Goal: Information Seeking & Learning: Learn about a topic

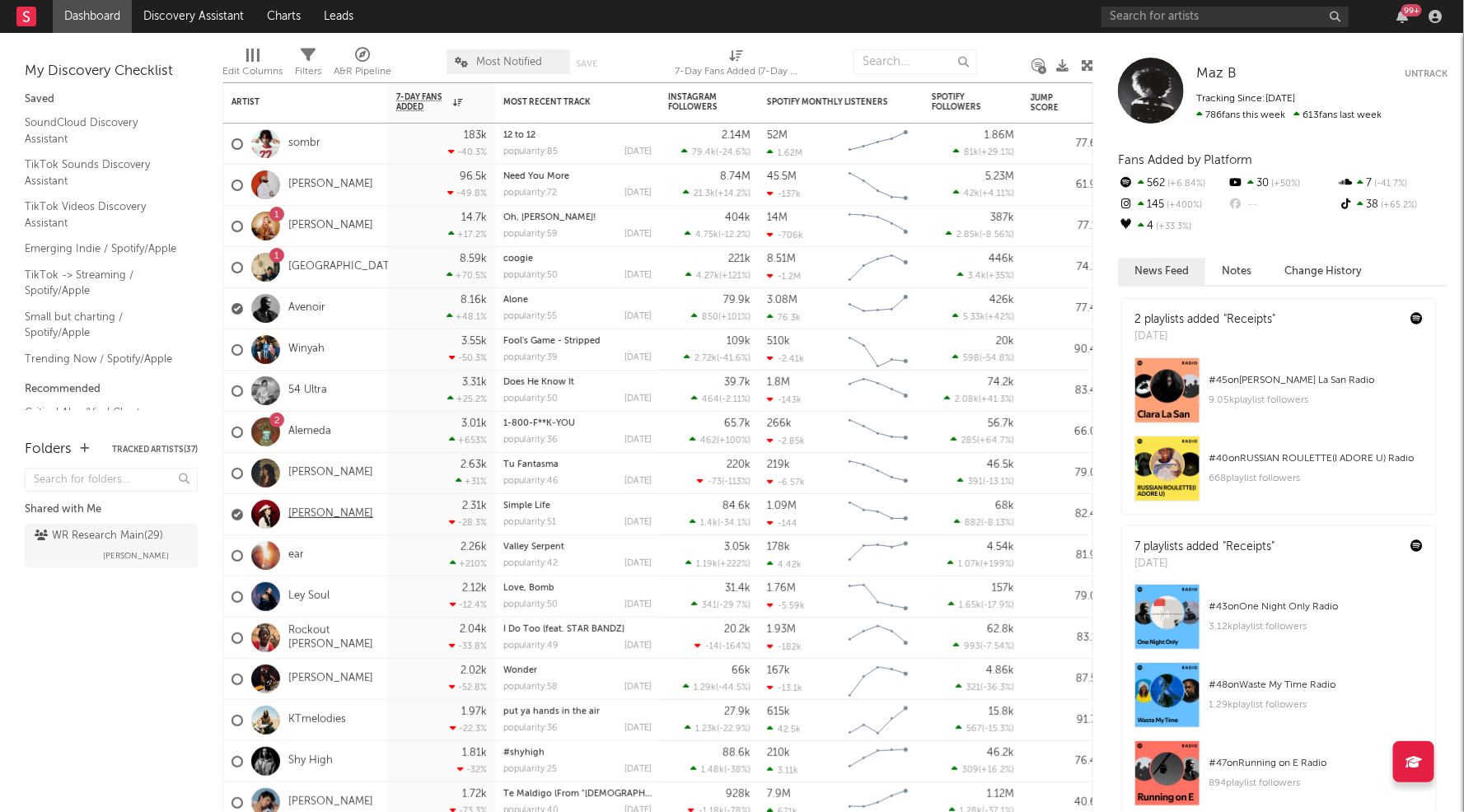
click at [318, 518] on link "[PERSON_NAME]" at bounding box center [331, 514] width 85 height 14
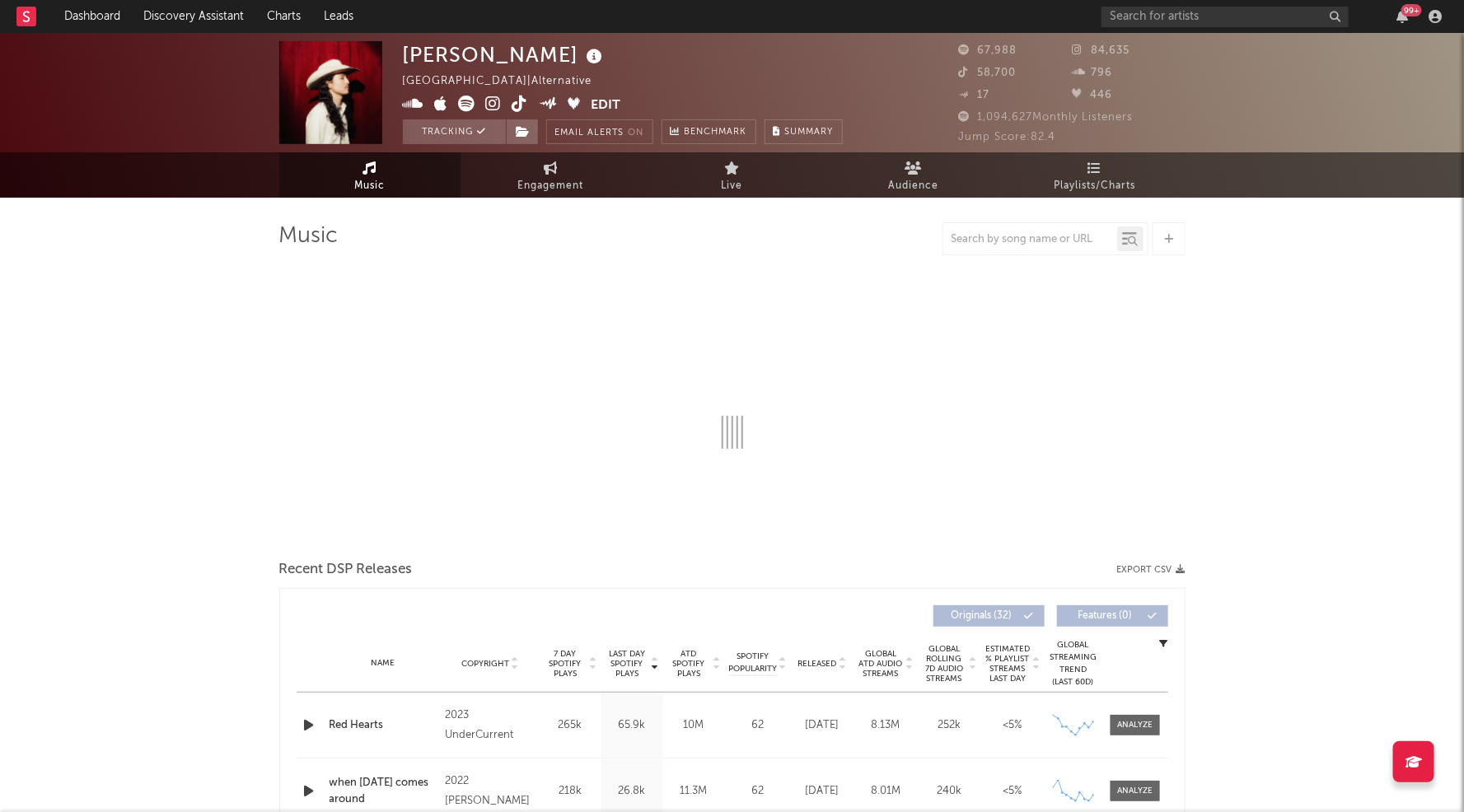
select select "6m"
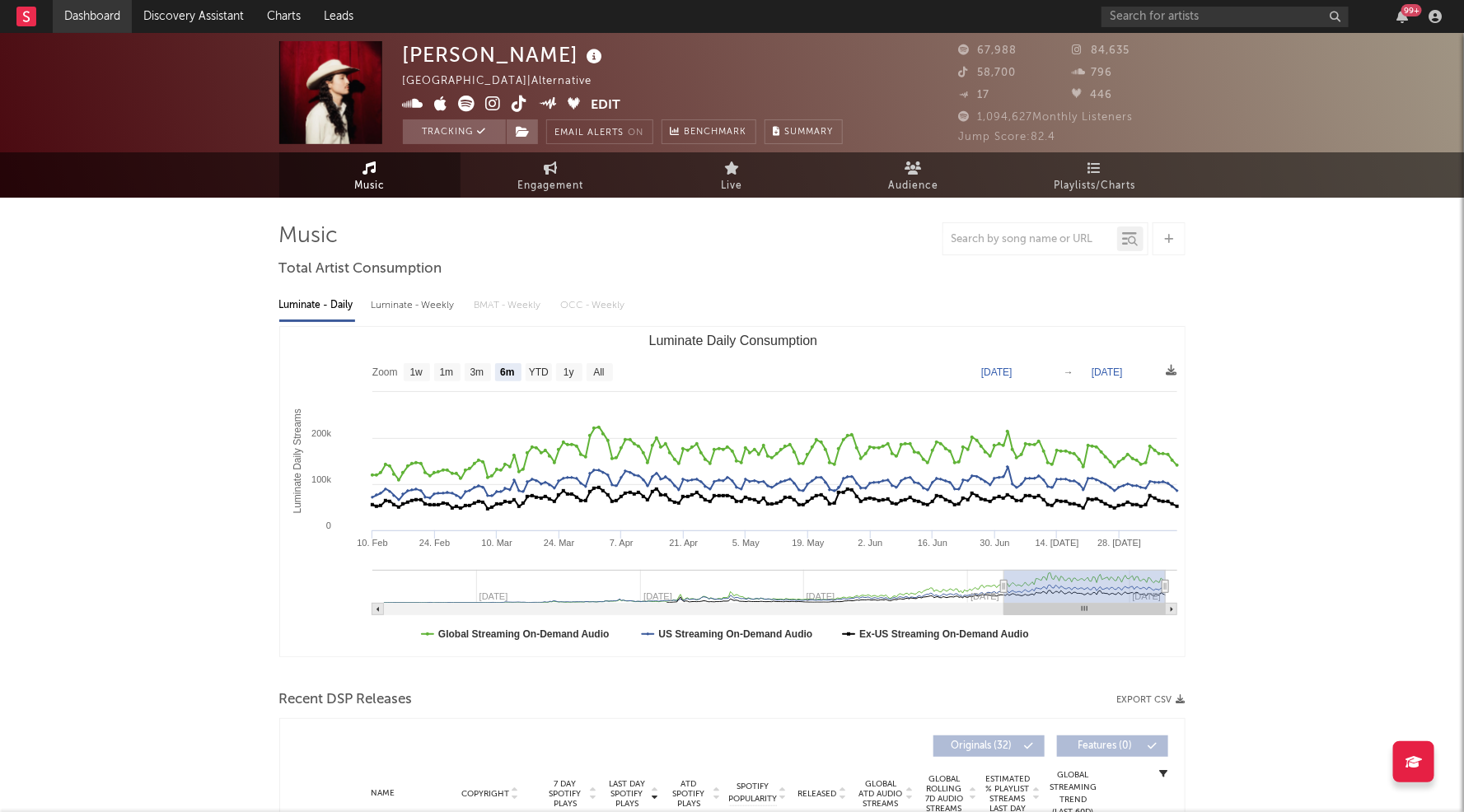
click at [98, 19] on link "Dashboard" at bounding box center [91, 16] width 79 height 33
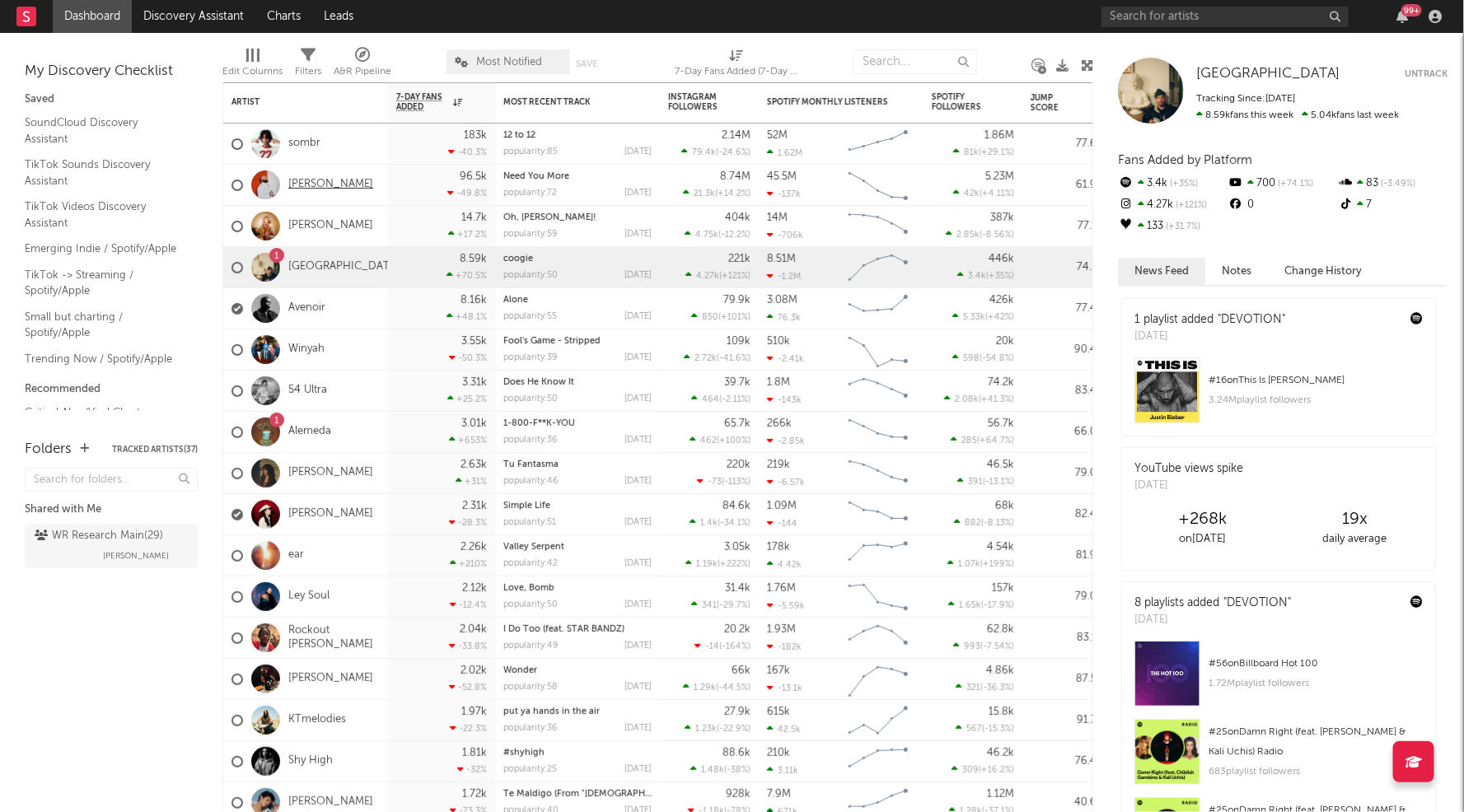
click at [321, 181] on link "[PERSON_NAME]" at bounding box center [331, 184] width 85 height 14
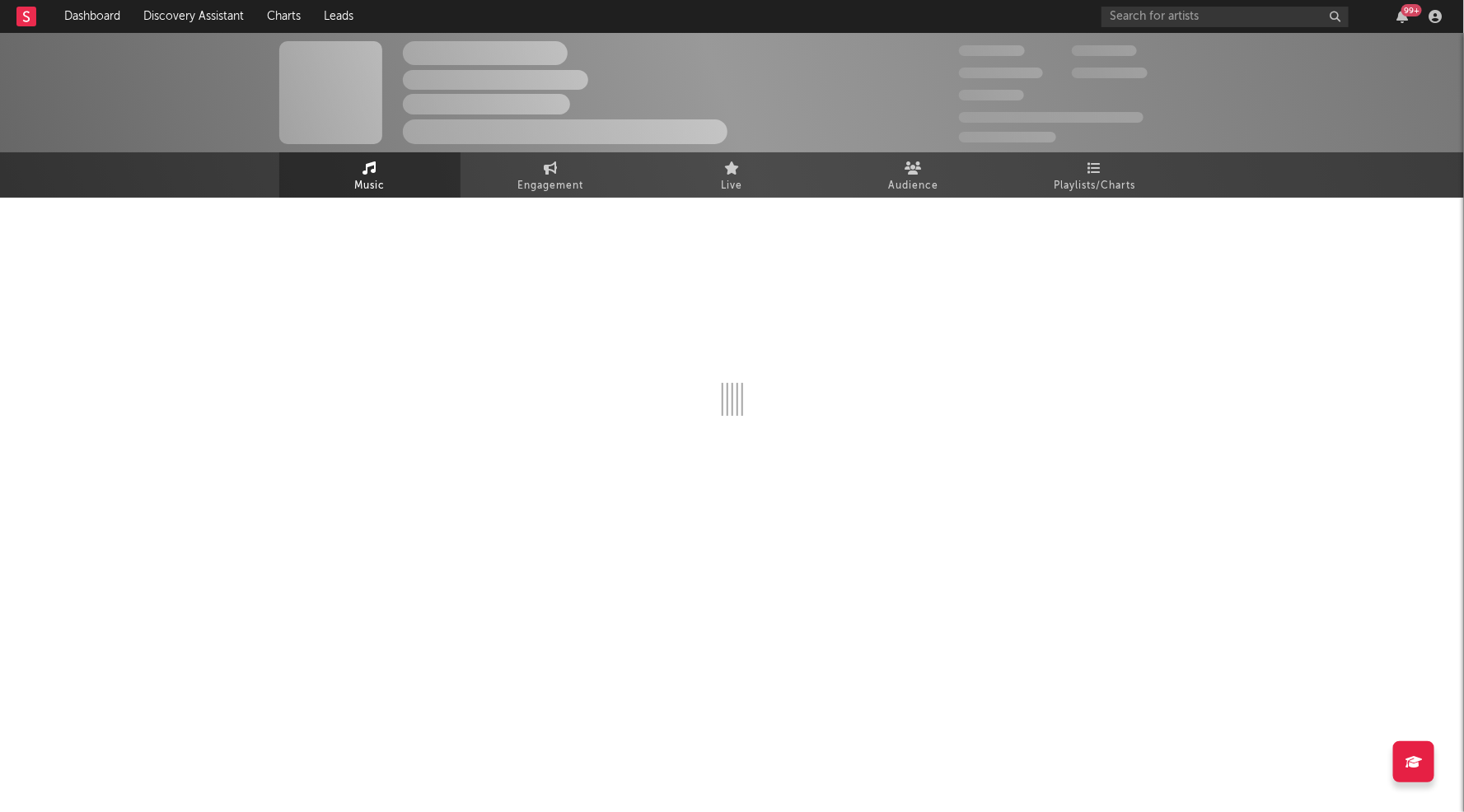
select select "6m"
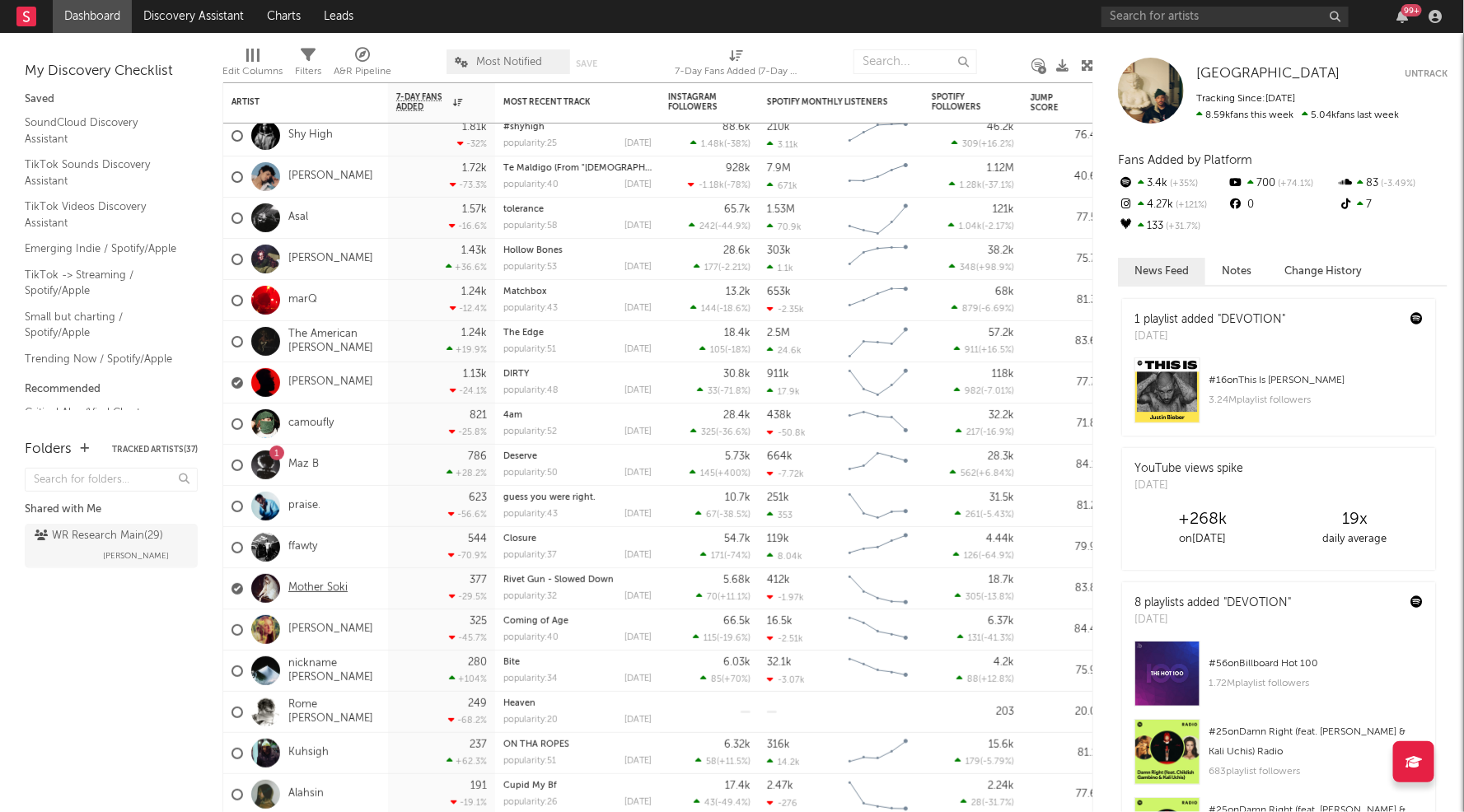
click at [311, 589] on link "Mother Soki" at bounding box center [318, 588] width 60 height 14
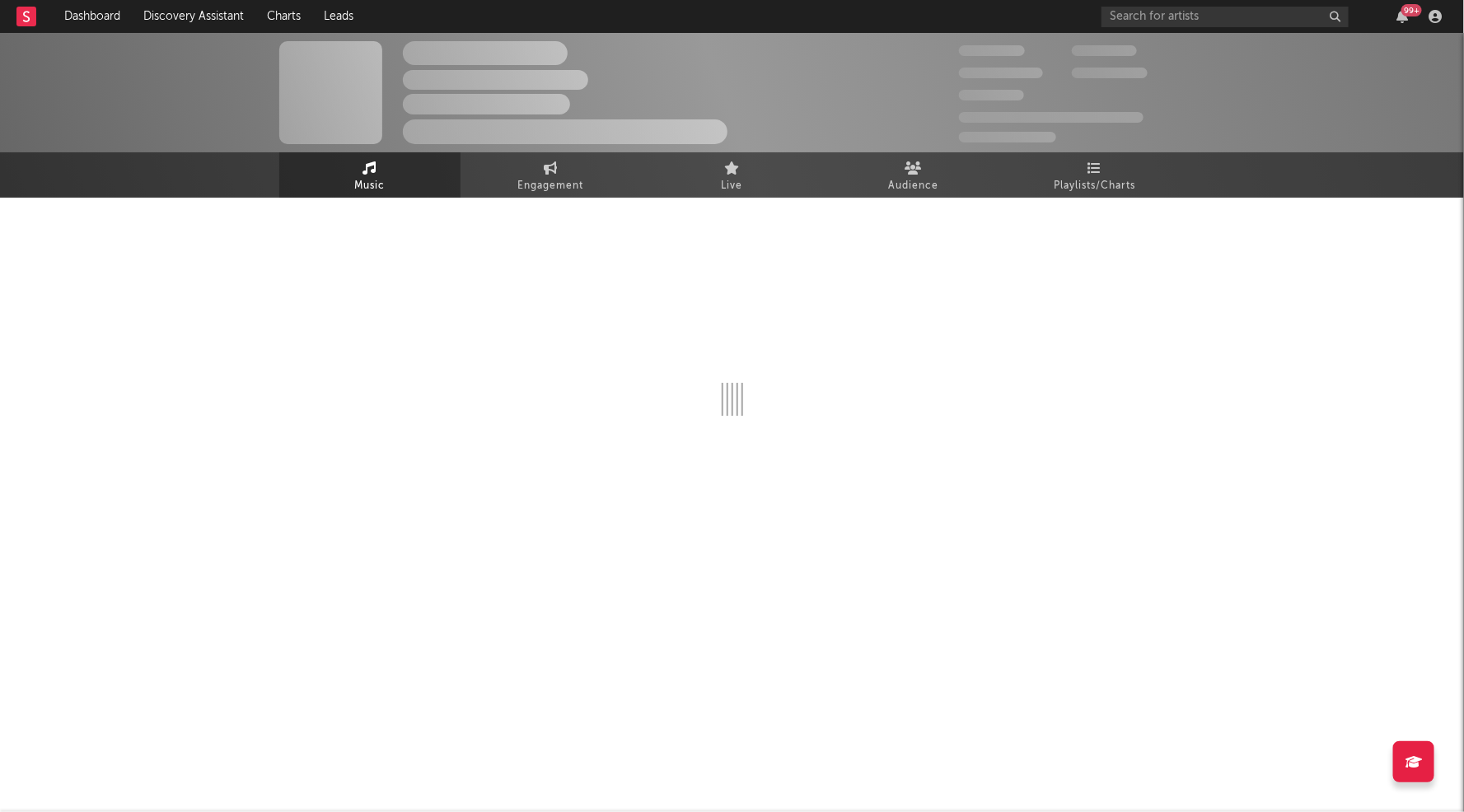
select select "1w"
